Goal: Task Accomplishment & Management: Complete application form

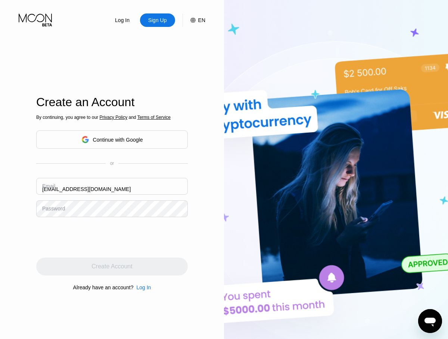
type input "[EMAIL_ADDRESS][DOMAIN_NAME]"
click at [112, 266] on div "Create Account" at bounding box center [112, 266] width 41 height 7
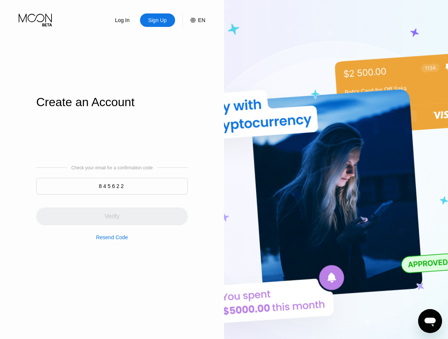
type input "845622"
click at [112, 212] on div "Verify" at bounding box center [112, 216] width 152 height 18
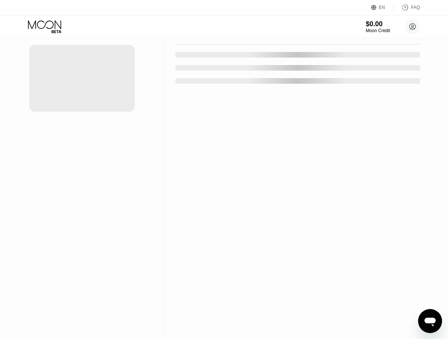
click at [113, 18] on div "New Card" at bounding box center [116, 15] width 23 height 6
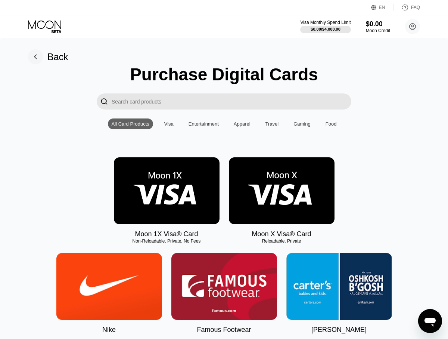
click at [167, 190] on img at bounding box center [167, 190] width 106 height 67
